Goal: Task Accomplishment & Management: Manage account settings

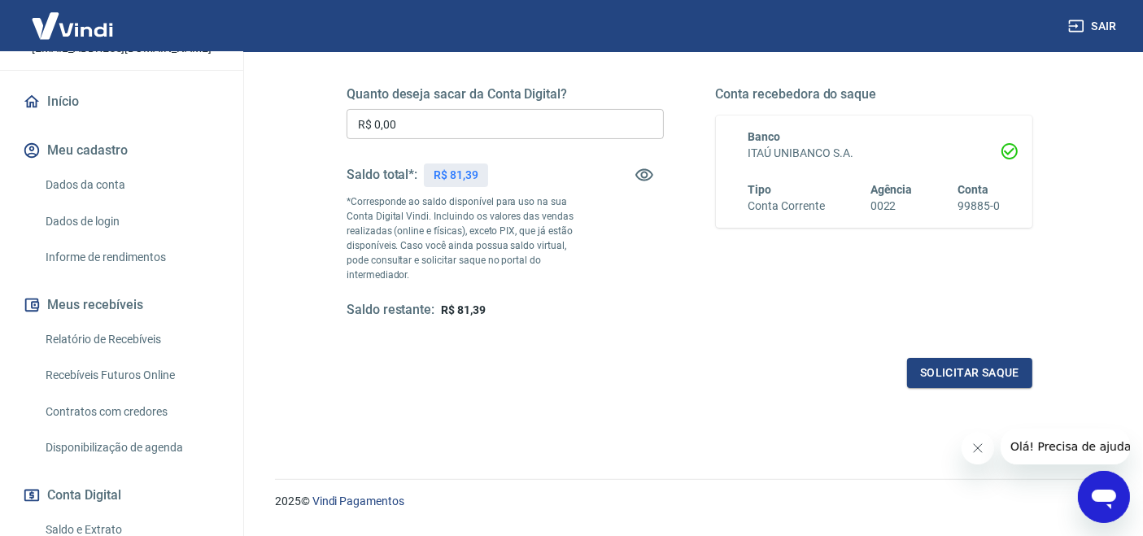
scroll to position [241, 0]
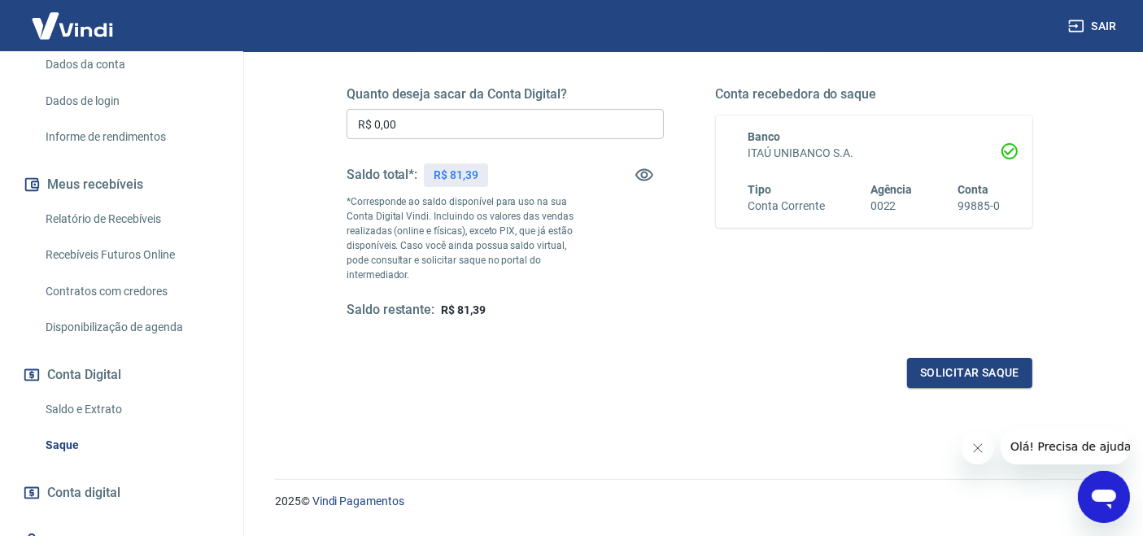
click at [105, 420] on link "Saldo e Extrato" at bounding box center [131, 409] width 185 height 33
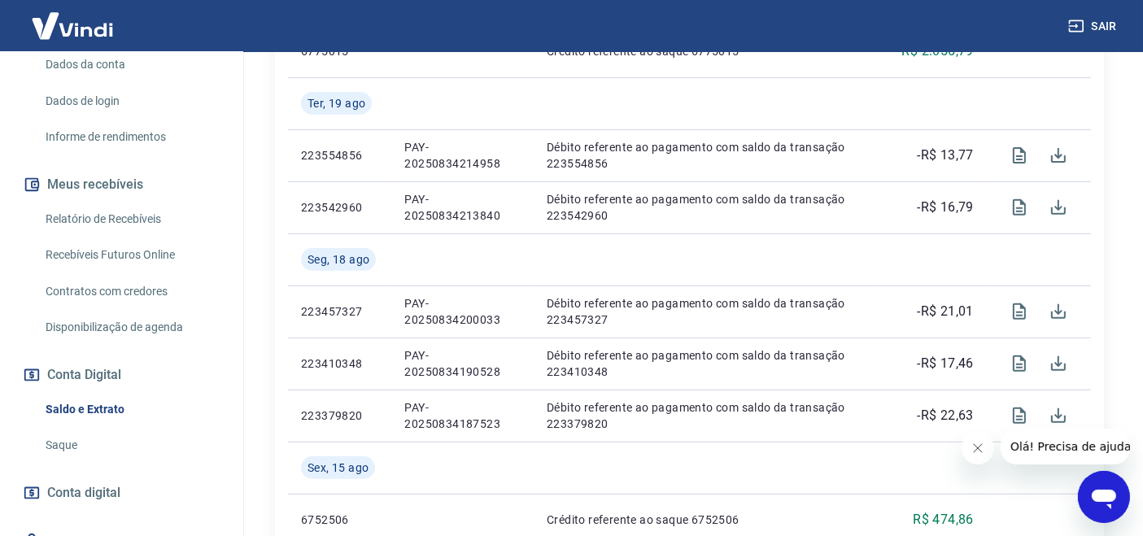
scroll to position [361, 0]
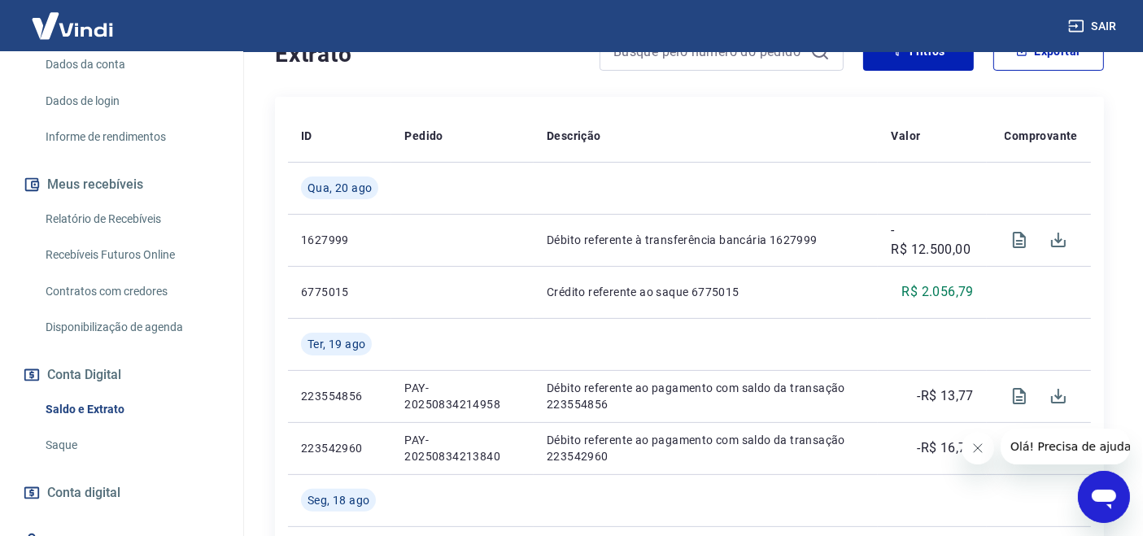
click at [107, 236] on link "Relatório de Recebíveis" at bounding box center [131, 218] width 185 height 33
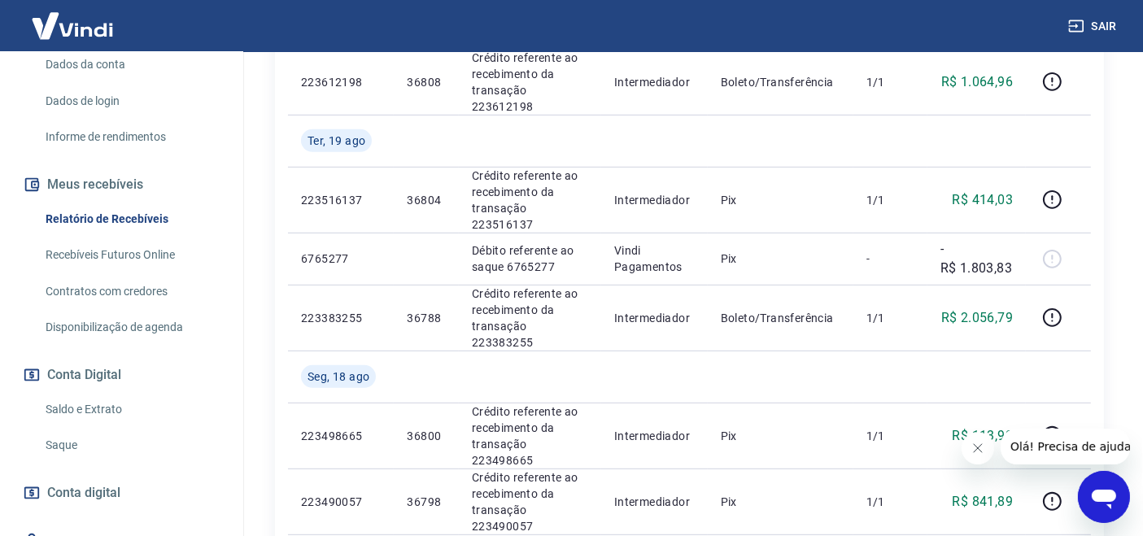
scroll to position [722, 0]
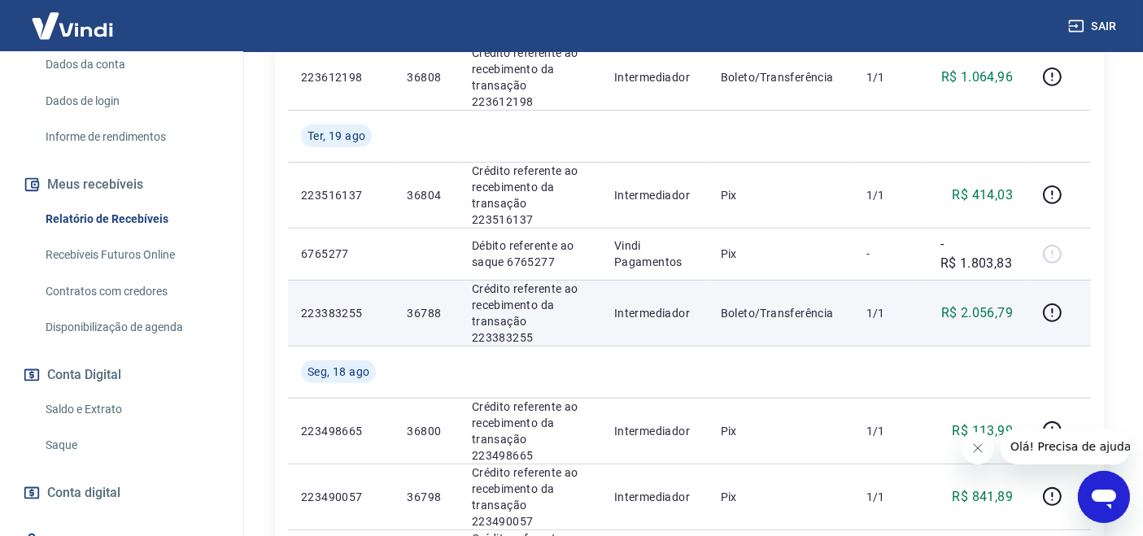
click at [430, 305] on p "36788" at bounding box center [426, 313] width 38 height 16
copy p "36788"
click at [1046, 303] on icon "button" at bounding box center [1052, 312] width 19 height 19
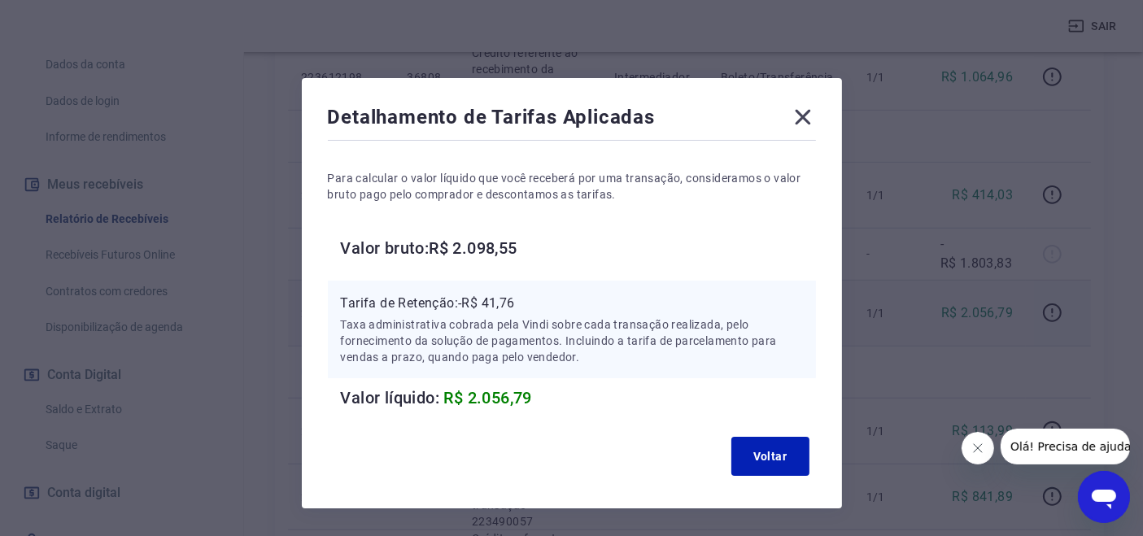
click at [801, 111] on icon at bounding box center [803, 117] width 26 height 26
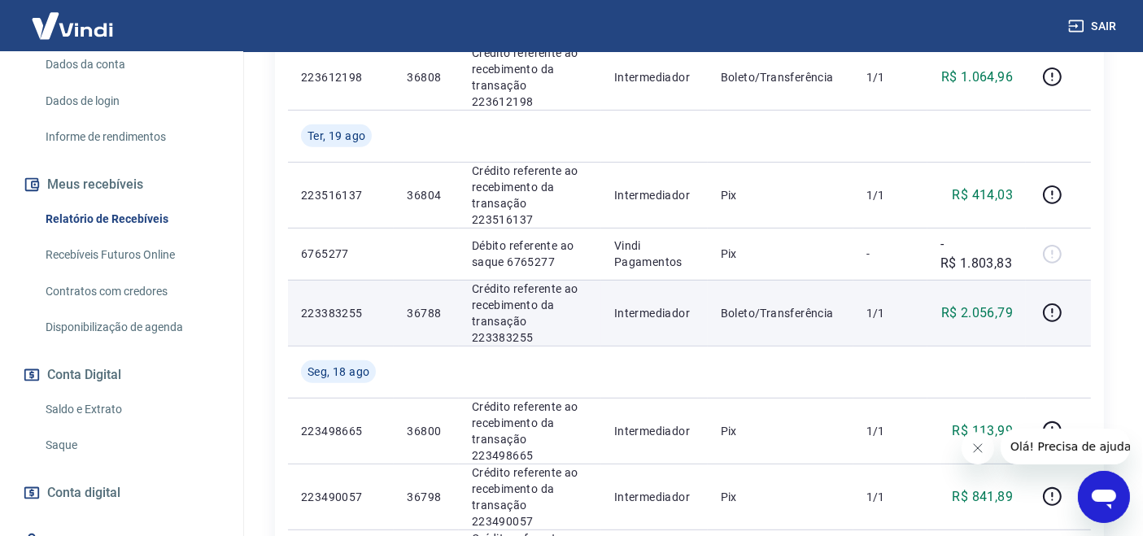
scroll to position [329, 0]
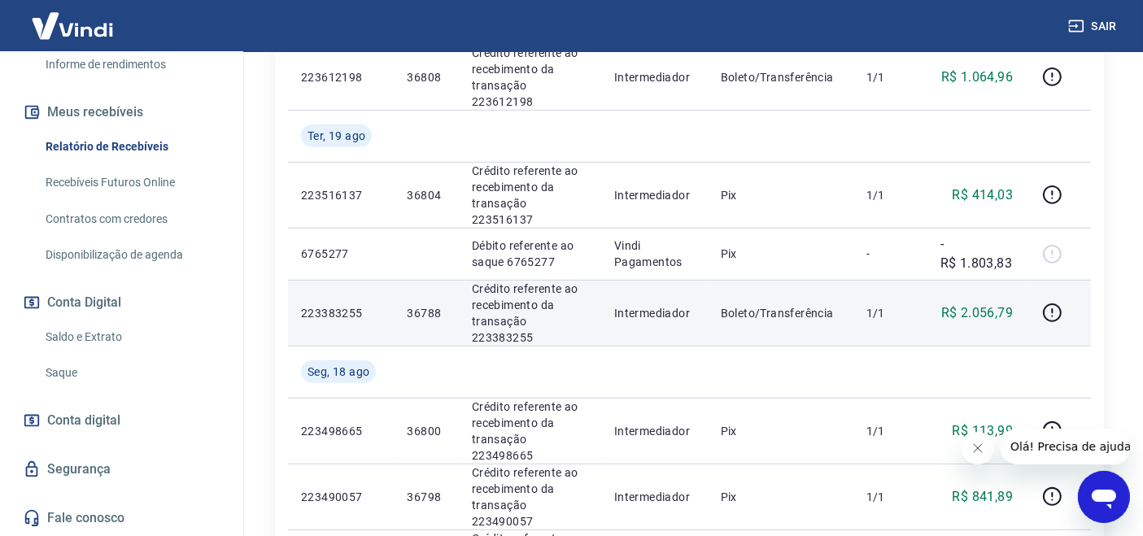
click at [99, 335] on link "Saldo e Extrato" at bounding box center [131, 336] width 185 height 33
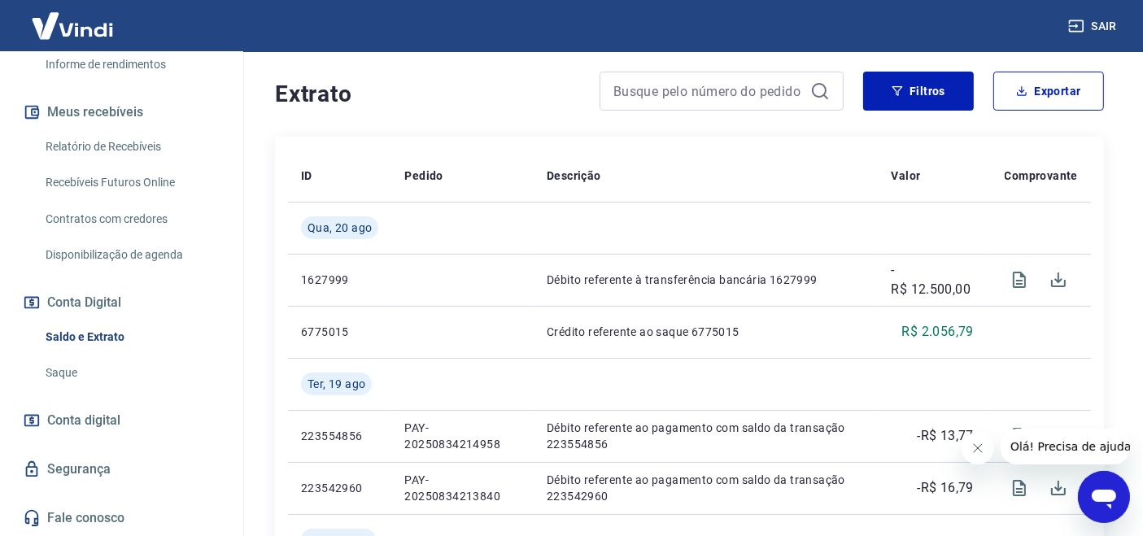
scroll to position [241, 0]
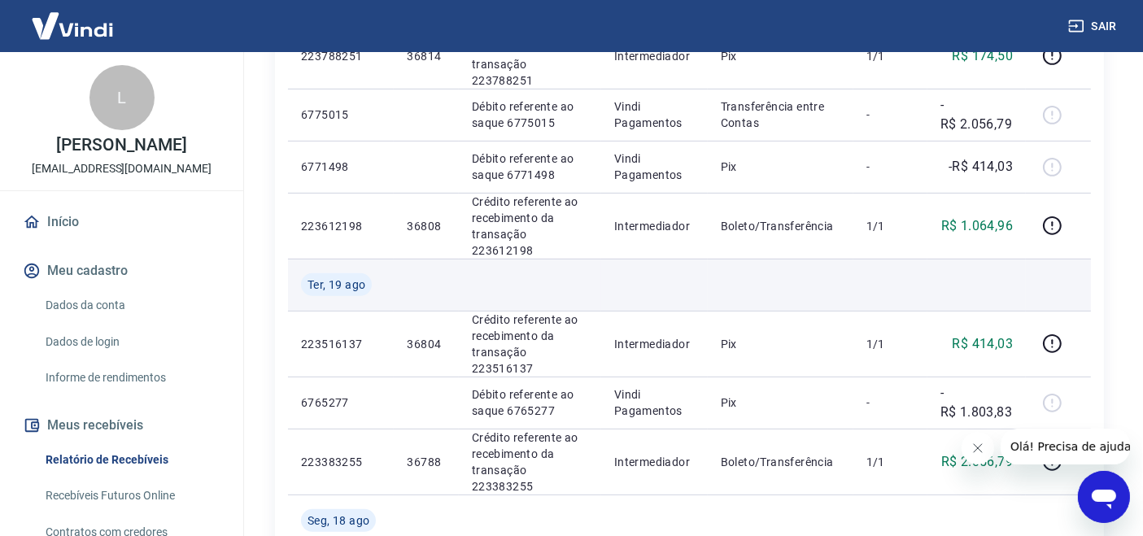
scroll to position [602, 0]
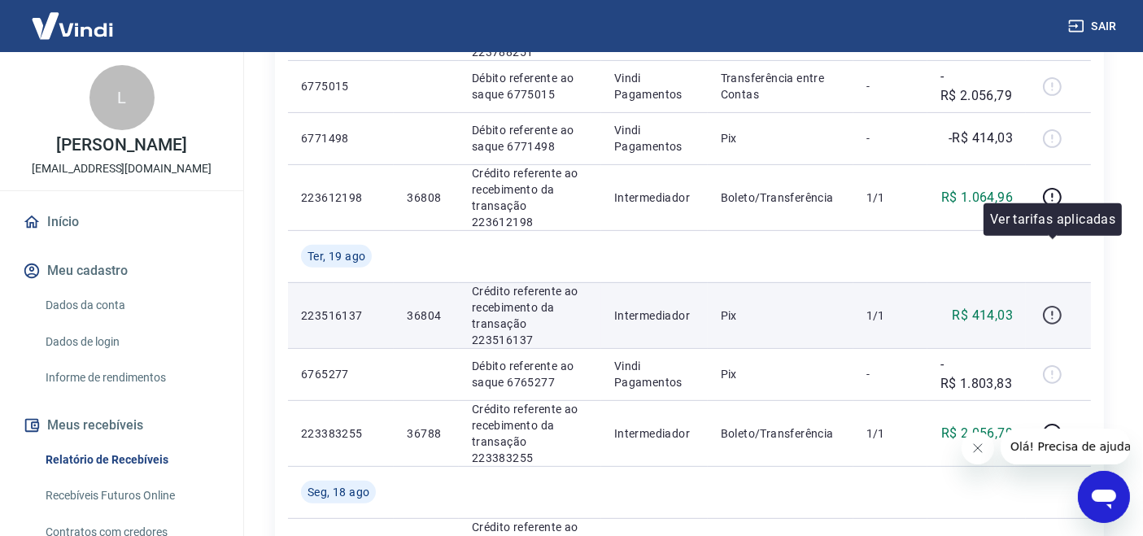
click at [1045, 305] on icon "button" at bounding box center [1052, 315] width 20 height 20
